Goal: Contribute content: Add original content to the website for others to see

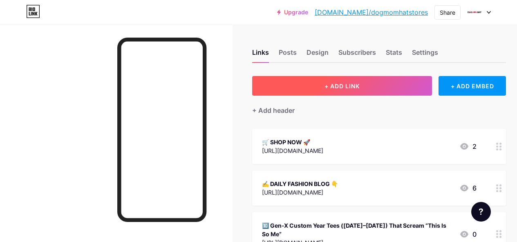
click at [368, 91] on button "+ ADD LINK" at bounding box center [342, 86] width 180 height 20
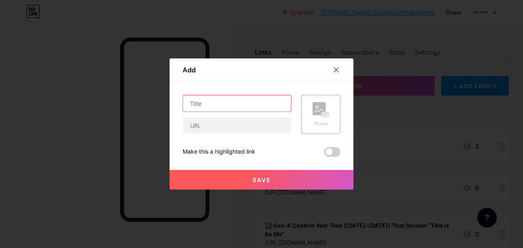
click at [239, 104] on input "text" at bounding box center [237, 103] width 108 height 16
paste input "8️⃣ Graphic Tees That Prove Your Closet Deserves More Attitude"
type input "8️⃣ Graphic Tees That Prove Your Closet Deserves More Attitude"
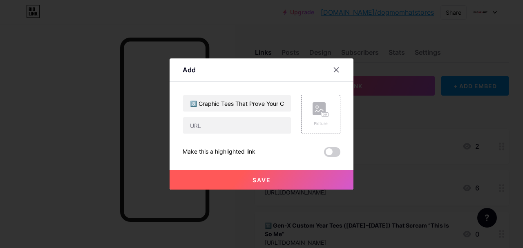
click at [246, 134] on div at bounding box center [237, 125] width 109 height 17
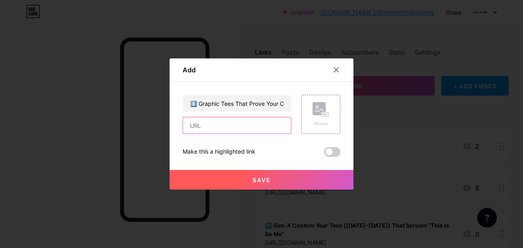
click at [248, 123] on input "text" at bounding box center [237, 125] width 108 height 16
paste input "[URL][DOMAIN_NAME]"
type input "[URL][DOMAIN_NAME]"
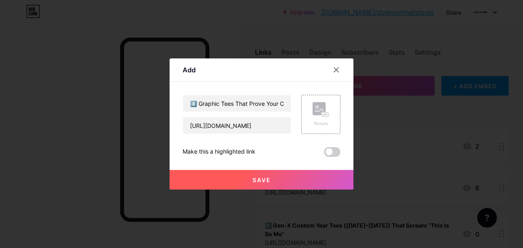
click at [268, 181] on span "Save" at bounding box center [262, 180] width 18 height 7
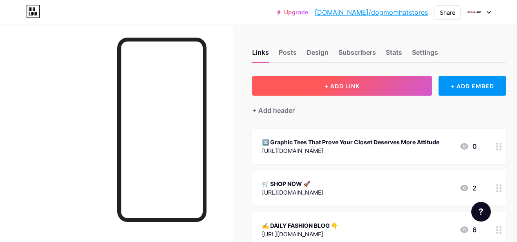
click at [335, 92] on button "+ ADD LINK" at bounding box center [342, 86] width 180 height 20
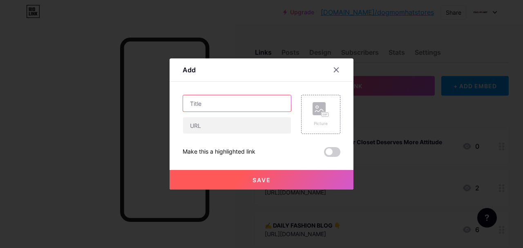
click at [219, 105] on input "text" at bounding box center [237, 103] width 108 height 16
paste input "[Youtube] 8 Graphic Tees That Prove Your Closet Deserves More Attitude! 🤔"
type input "[Youtube] 8 Graphic Tees That Prove Your Closet Deserves More Attitude! 🤔"
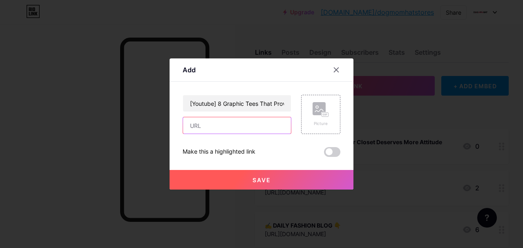
click at [251, 132] on input "text" at bounding box center [237, 125] width 108 height 16
paste input "[URL][DOMAIN_NAME]"
type input "[URL][DOMAIN_NAME]"
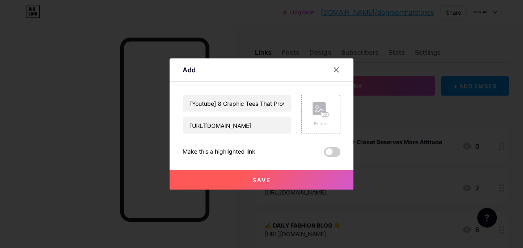
click at [324, 183] on button "Save" at bounding box center [262, 180] width 184 height 20
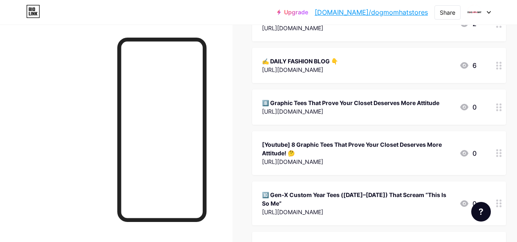
scroll to position [0, 0]
